Goal: Find contact information: Find contact information

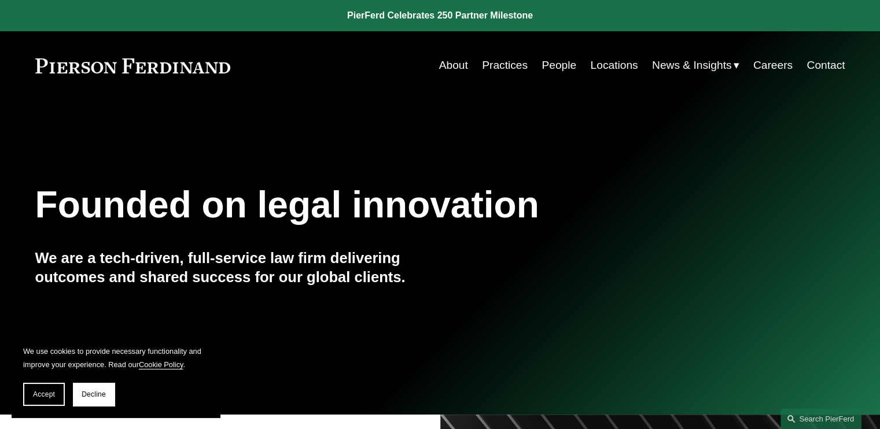
click at [831, 69] on link "Contact" at bounding box center [825, 65] width 38 height 22
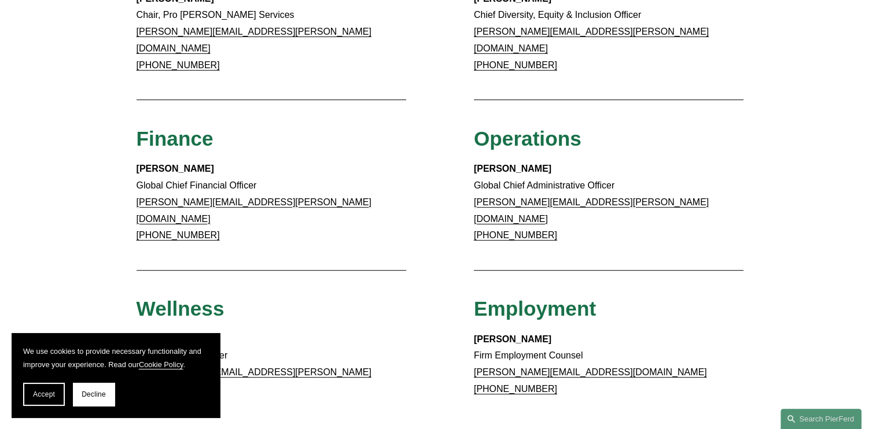
scroll to position [636, 0]
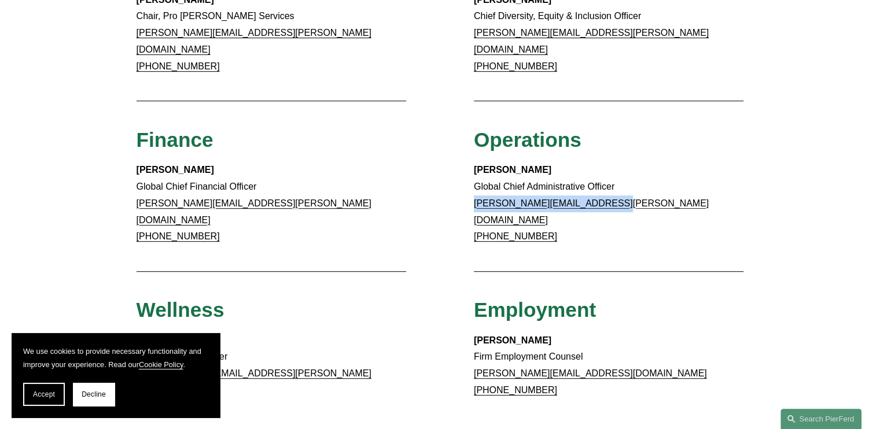
copy link "[PERSON_NAME][EMAIL_ADDRESS][PERSON_NAME][DOMAIN_NAME]"
drag, startPoint x: 569, startPoint y: 192, endPoint x: 474, endPoint y: 195, distance: 94.9
click at [474, 195] on p "[PERSON_NAME] Global Chief Administrative Officer [PERSON_NAME][EMAIL_ADDRESS][…" at bounding box center [609, 203] width 270 height 83
